Goal: Transaction & Acquisition: Book appointment/travel/reservation

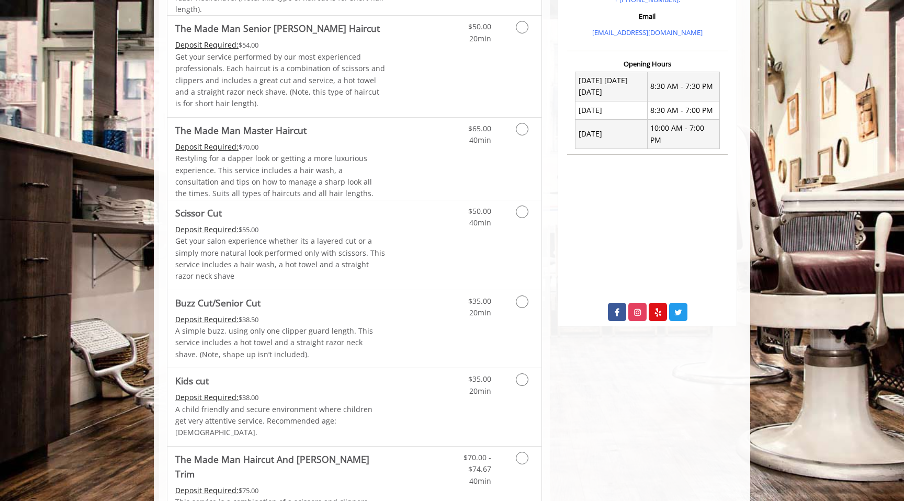
scroll to position [183, 0]
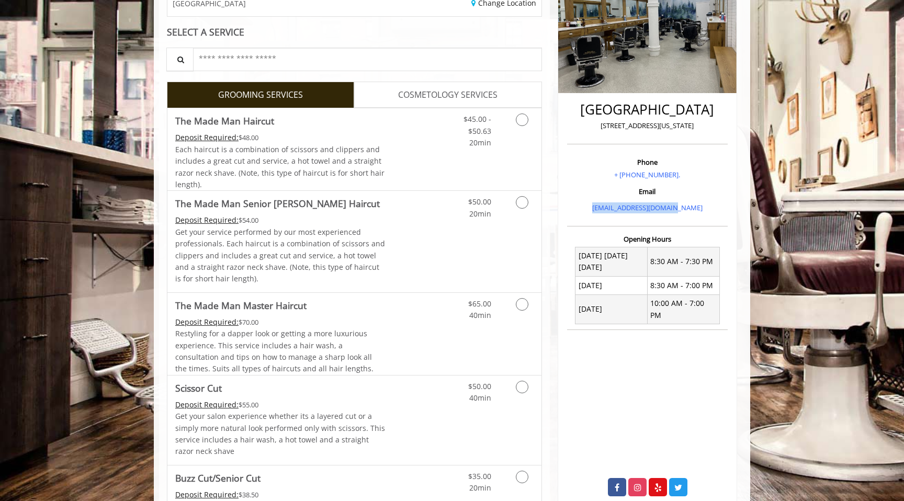
drag, startPoint x: 597, startPoint y: 207, endPoint x: 734, endPoint y: 208, distance: 136.6
click at [734, 208] on div "[GEOGRAPHIC_DATA] [STREET_ADDRESS][US_STATE] Phone + [PHONE_NUMBER]. Email [EMA…" at bounding box center [647, 226] width 179 height 552
copy link "[EMAIL_ADDRESS][DOMAIN_NAME]"
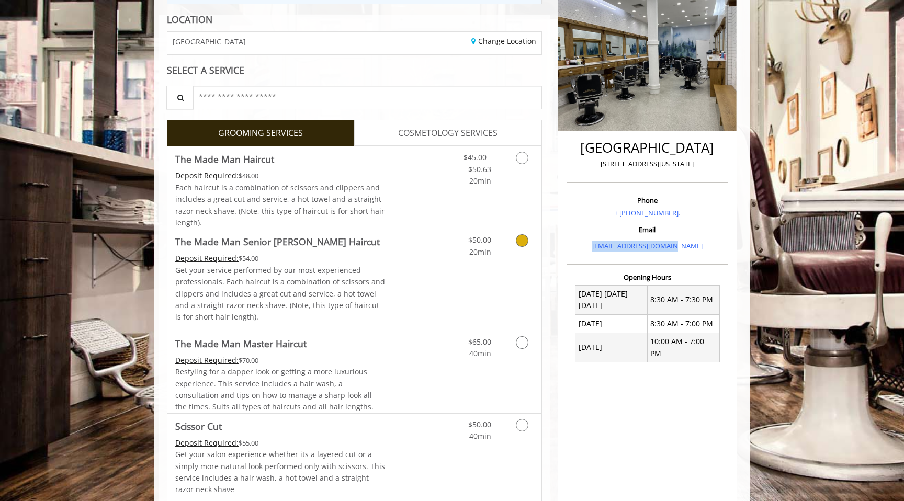
scroll to position [164, 0]
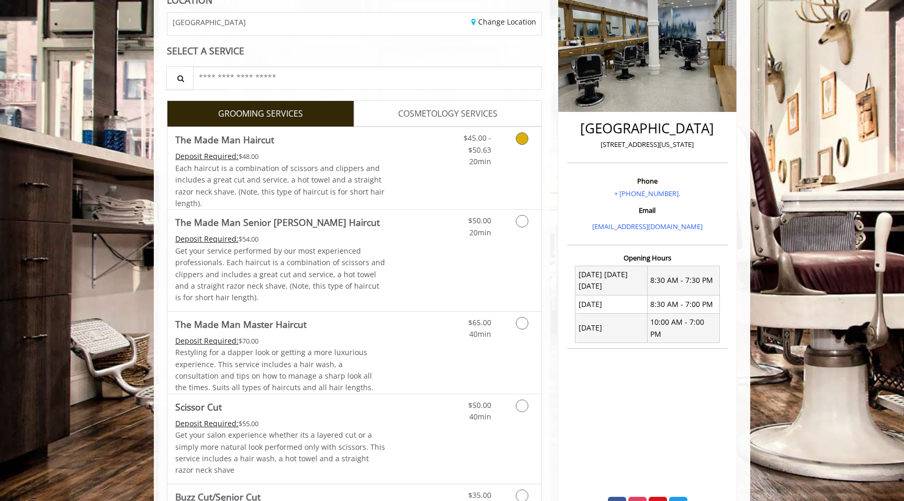
click at [442, 175] on link "Discounted Price" at bounding box center [417, 168] width 62 height 82
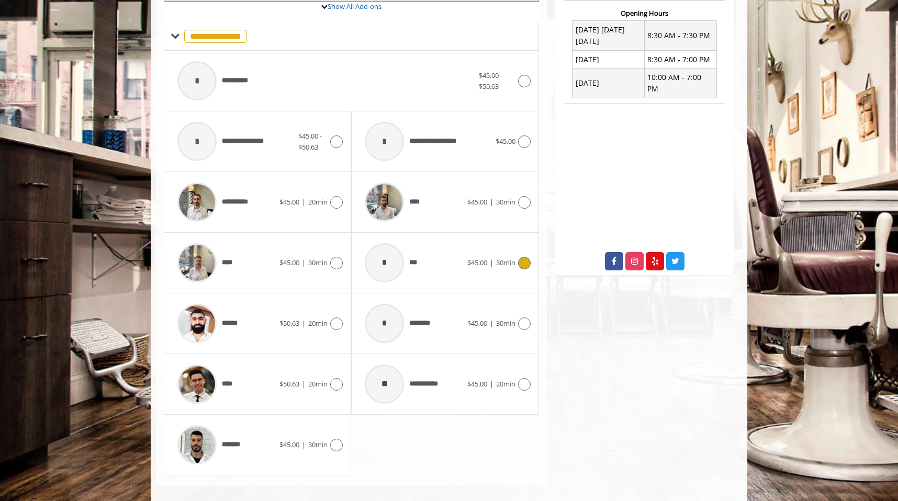
scroll to position [420, 0]
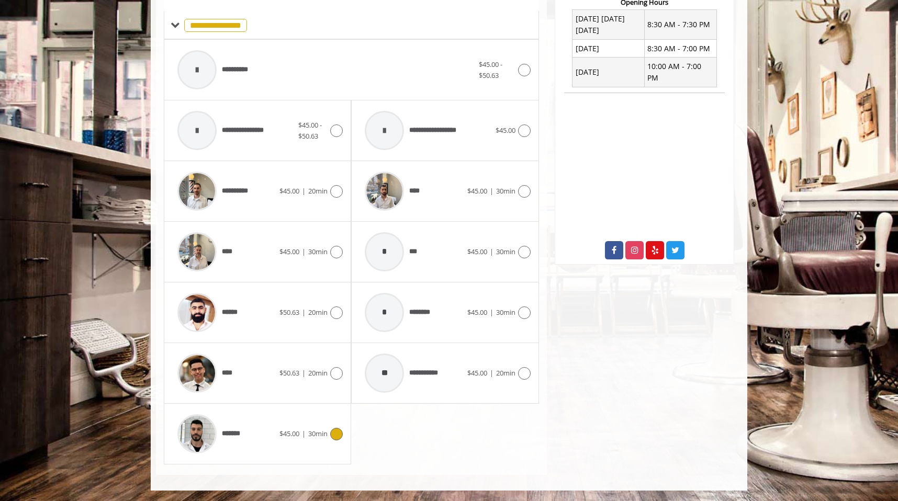
click at [296, 450] on div "******* $45.00 | 30min" at bounding box center [257, 434] width 171 height 50
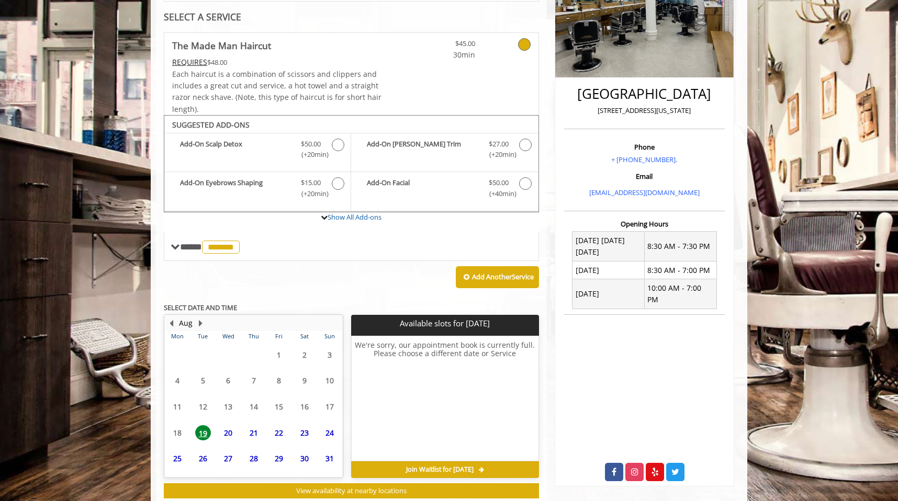
scroll to position [227, 0]
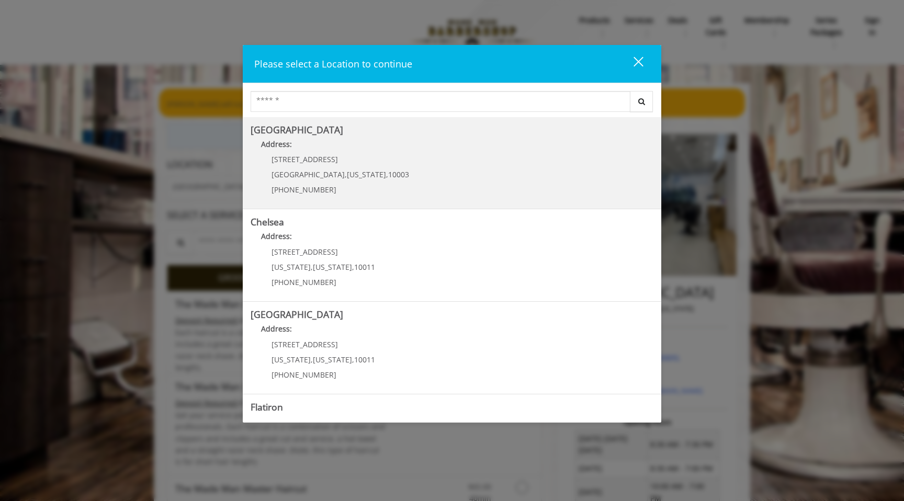
click at [551, 162] on Village "[GEOGRAPHIC_DATA] Address: [STREET_ADDRESS][US_STATE] (212) 598-1840" at bounding box center [452, 163] width 403 height 76
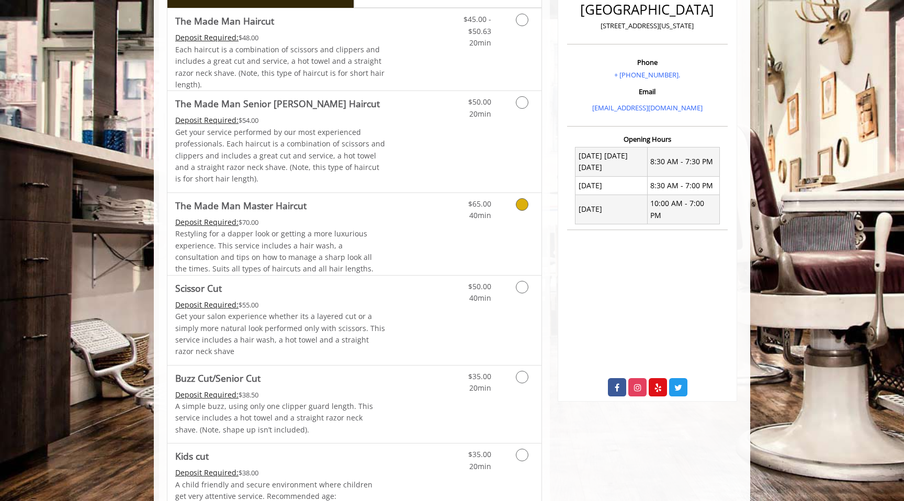
scroll to position [546, 0]
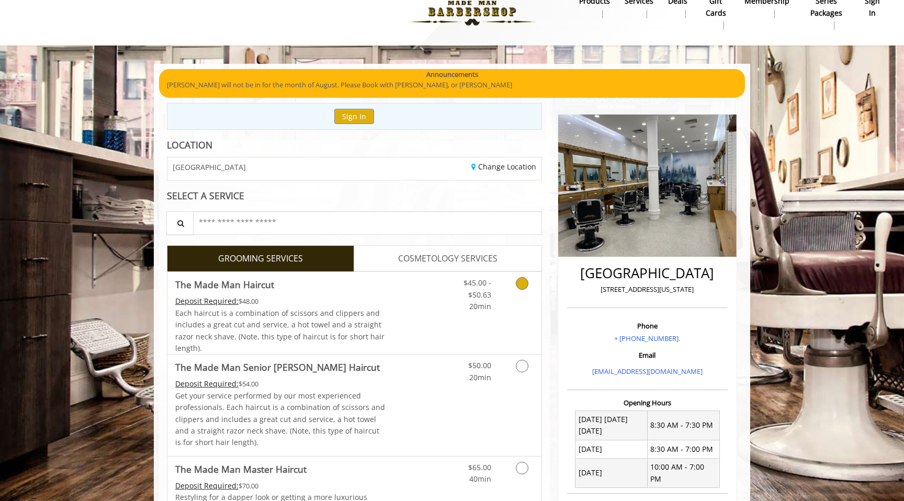
click at [423, 310] on link "Discounted Price" at bounding box center [417, 313] width 62 height 82
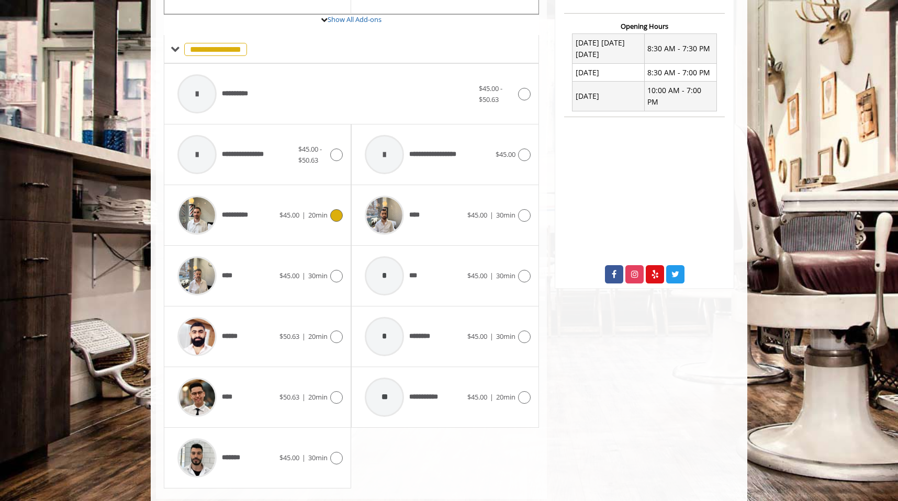
scroll to position [402, 0]
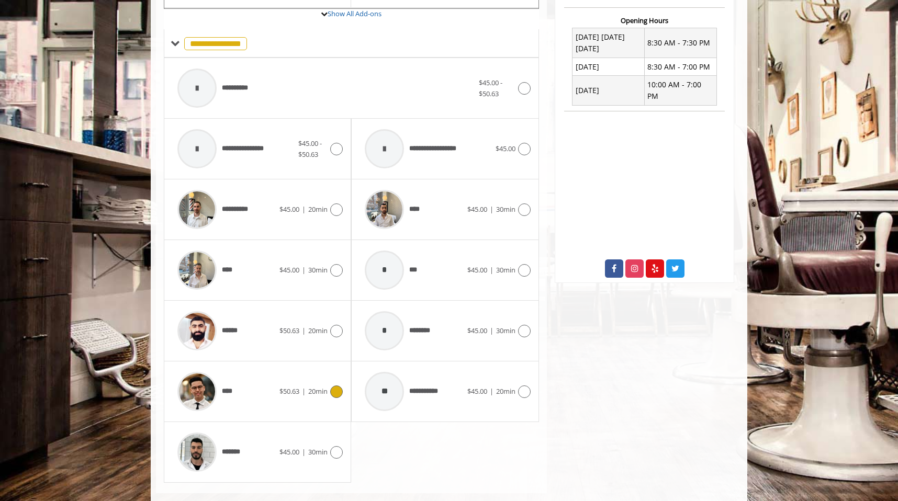
click at [324, 404] on div "**** $50.63 | 20min" at bounding box center [257, 392] width 171 height 50
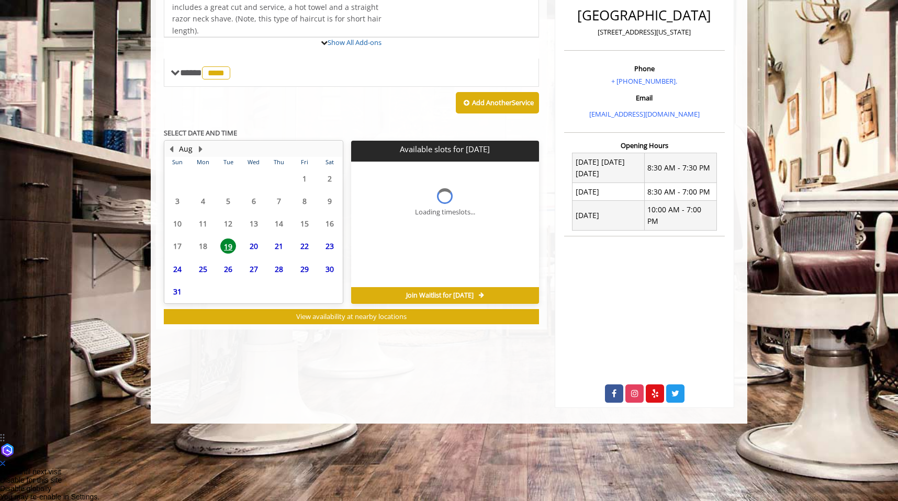
scroll to position [198, 0]
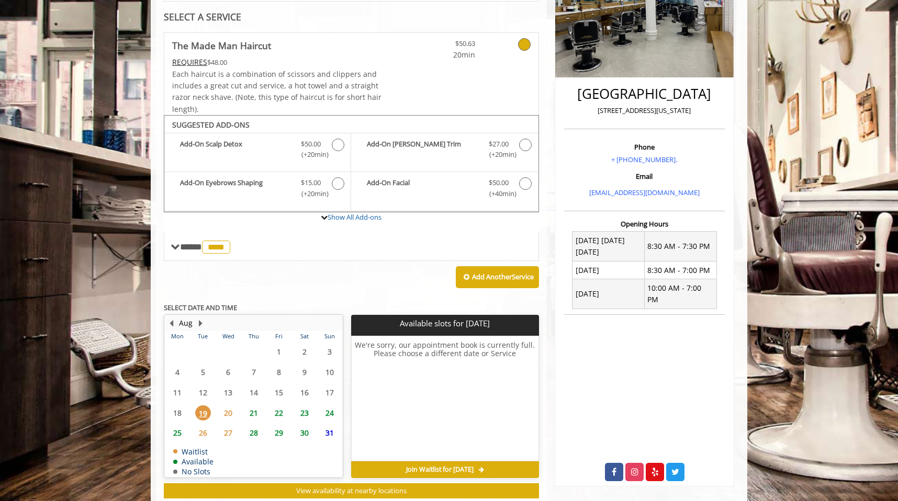
click at [246, 408] on span "21" at bounding box center [254, 412] width 16 height 15
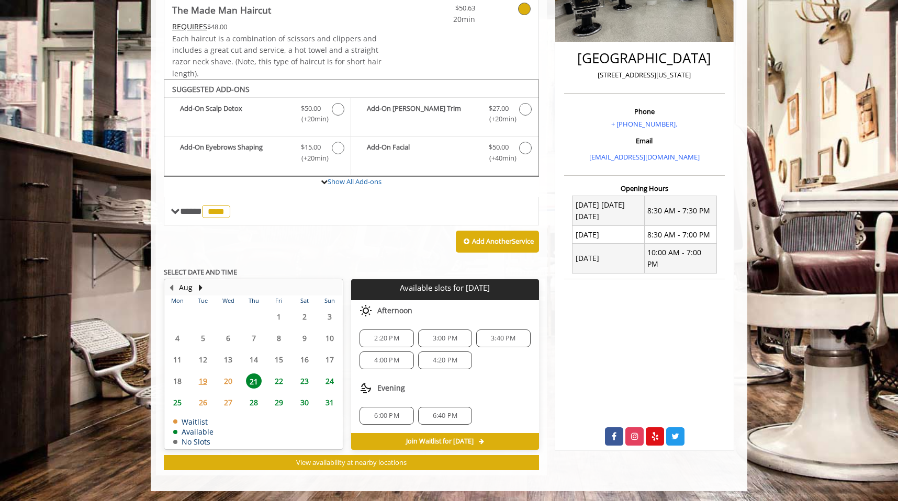
click at [235, 387] on span "20" at bounding box center [228, 381] width 16 height 15
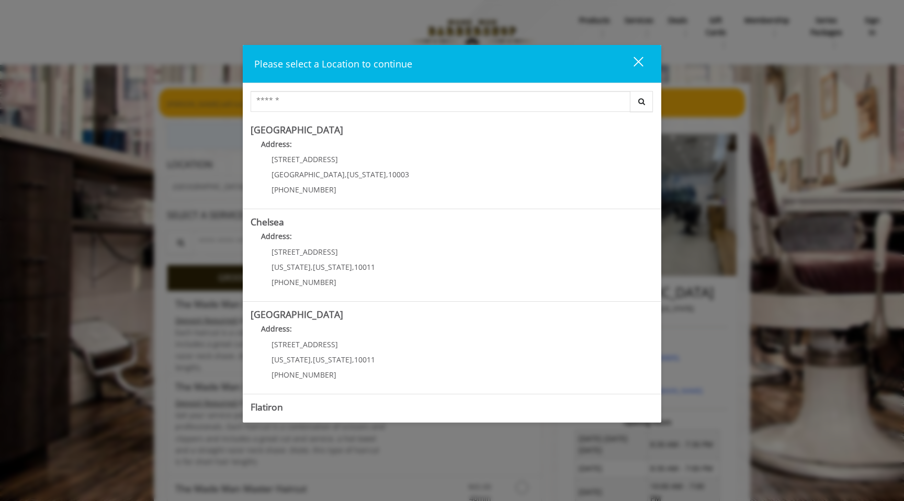
click at [638, 60] on div "close" at bounding box center [632, 64] width 21 height 16
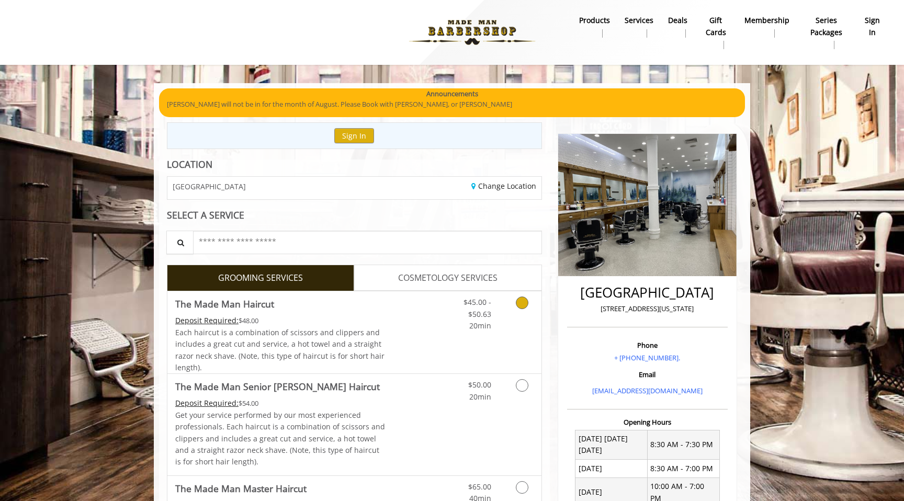
click at [293, 313] on link "The Made Man Haircut Deposit Required: $48.00 Each haircut is a combination of …" at bounding box center [280, 332] width 210 height 82
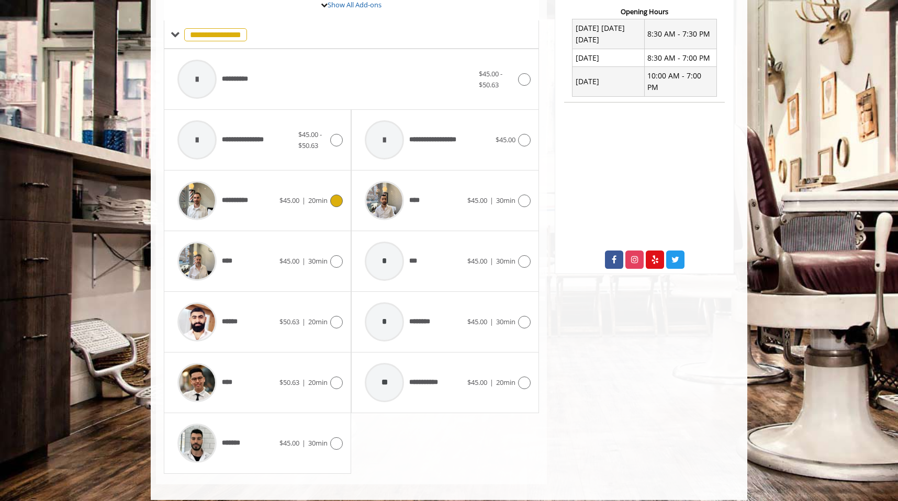
scroll to position [418, 0]
